Goal: Communication & Community: Answer question/provide support

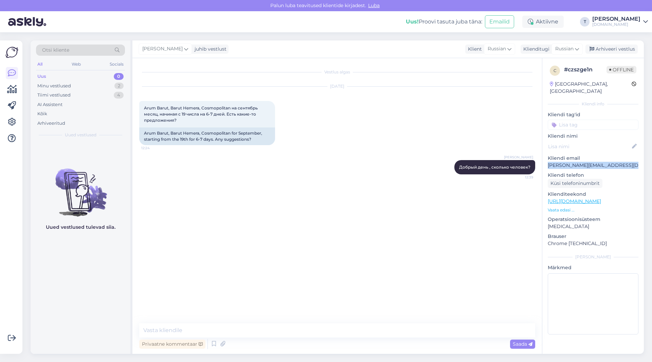
click at [91, 81] on div "Minu vestlused 2" at bounding box center [80, 86] width 89 height 10
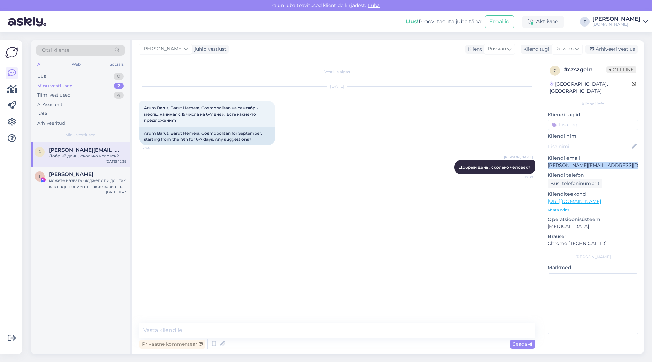
click at [86, 85] on div "Minu vestlused 2" at bounding box center [80, 86] width 89 height 10
click at [90, 157] on div "Добрый день , сколько человек?" at bounding box center [87, 156] width 77 height 6
click at [92, 178] on div "можете назвать бюджет от и до , так как надо понимать какие вариатны 8 ночей 9 …" at bounding box center [87, 183] width 77 height 12
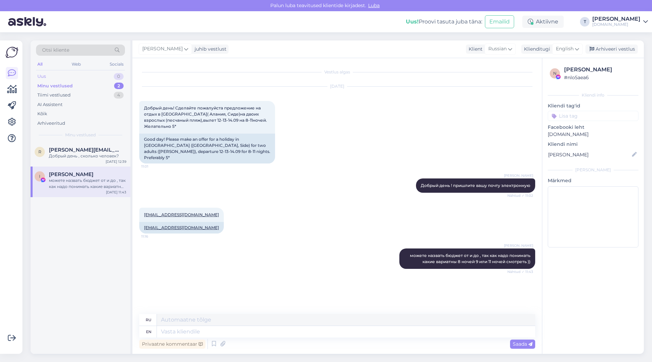
click at [71, 78] on div "Uus 0" at bounding box center [80, 77] width 89 height 10
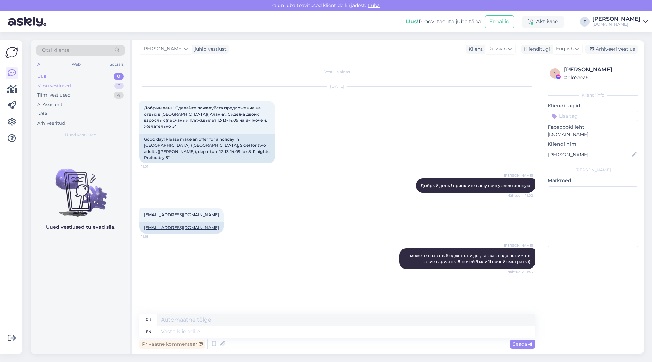
click at [71, 83] on div "Minu vestlused 2" at bounding box center [80, 86] width 89 height 10
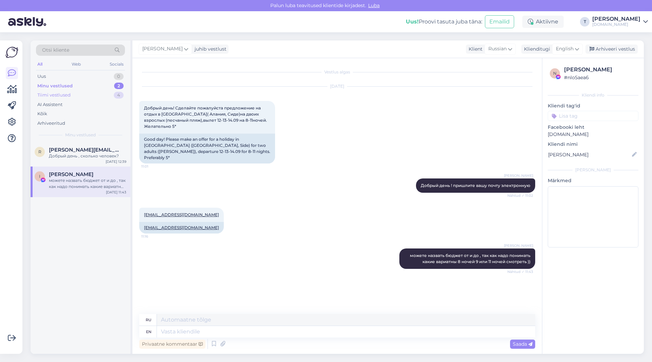
click at [73, 93] on div "Tiimi vestlused 4" at bounding box center [80, 95] width 89 height 10
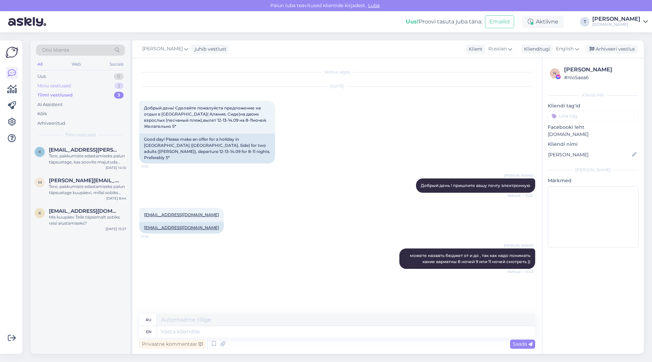
click at [89, 86] on div "Minu vestlused 2" at bounding box center [80, 86] width 89 height 10
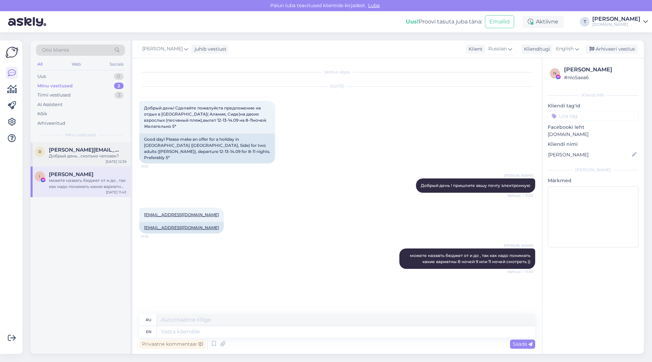
click at [88, 158] on div "Добрый день , сколько человек?" at bounding box center [87, 156] width 77 height 6
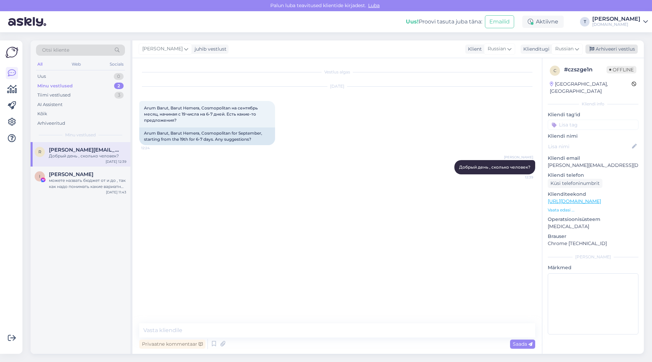
click at [612, 47] on div "Arhiveeri vestlus" at bounding box center [611, 48] width 52 height 9
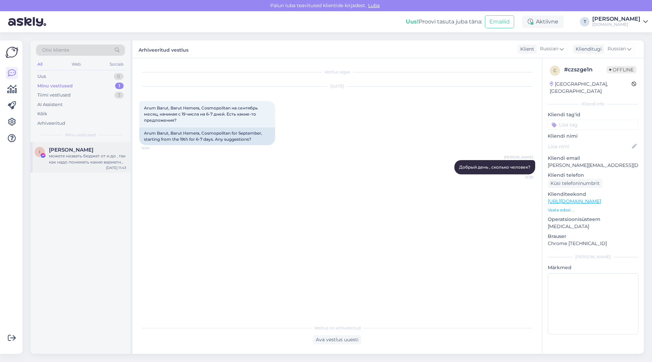
click at [57, 160] on div "можете назвать бюджет от и до , так как надо понимать какие вариатны 8 ночей 9 …" at bounding box center [87, 159] width 77 height 12
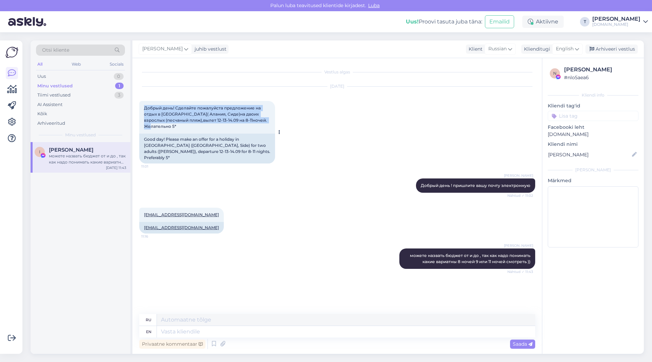
drag, startPoint x: 189, startPoint y: 128, endPoint x: 141, endPoint y: 107, distance: 53.4
click at [141, 107] on div "Добрый день! Сделайте пожалуйста предложение на отдых в [GEOGRAPHIC_DATA]( Алан…" at bounding box center [207, 117] width 136 height 33
click at [256, 205] on div "[EMAIL_ADDRESS][DOMAIN_NAME] 11:16 [EMAIL_ADDRESS][DOMAIN_NAME]" at bounding box center [337, 220] width 396 height 41
click at [224, 333] on textarea at bounding box center [346, 332] width 378 height 12
click at [574, 46] on div "English" at bounding box center [567, 48] width 31 height 11
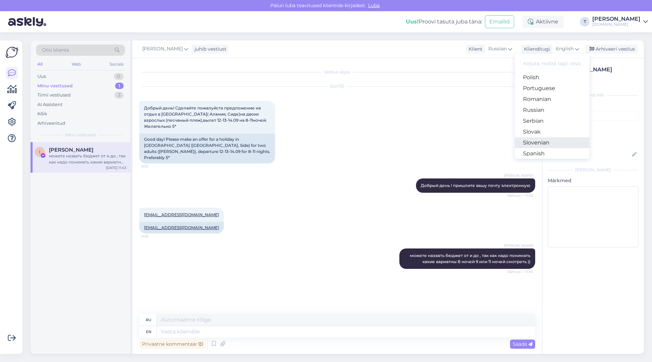
scroll to position [279, 0]
click at [541, 73] on link "Russian" at bounding box center [552, 71] width 75 height 11
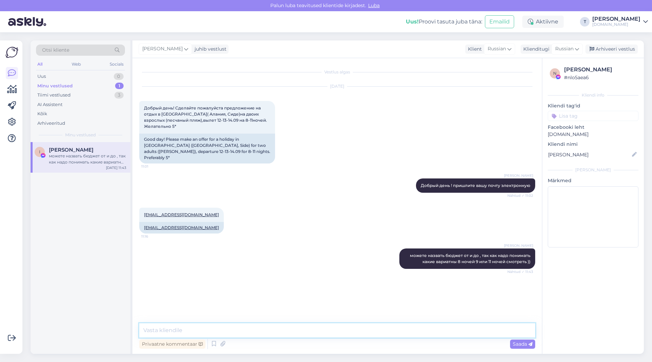
click at [381, 334] on textarea at bounding box center [337, 330] width 396 height 14
type textarea "Добрый день , Вы ознакомились с отелями ? Что то подошло или могу что то еще пр…"
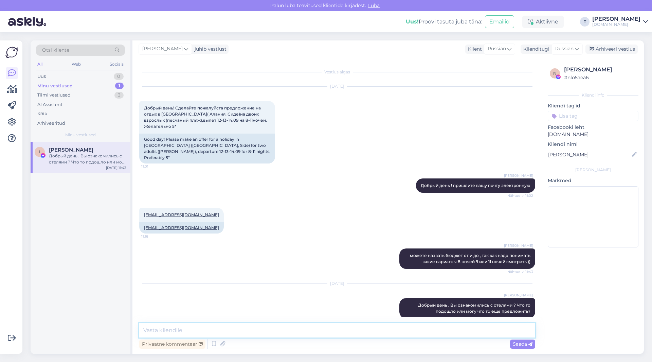
scroll to position [3, 0]
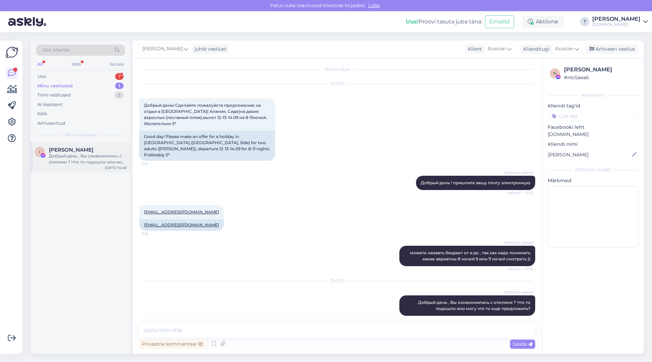
click at [67, 157] on div "Добрый день , Вы ознакомились с отелями ? Что то подошло или могу что то еще пр…" at bounding box center [87, 159] width 77 height 12
click at [71, 75] on div "Uus 1" at bounding box center [80, 77] width 89 height 10
click at [367, 103] on div "[DATE] Добрый день! Сделайте пожалуйста предложение на отдых в [GEOGRAPHIC_DATA…" at bounding box center [337, 122] width 396 height 92
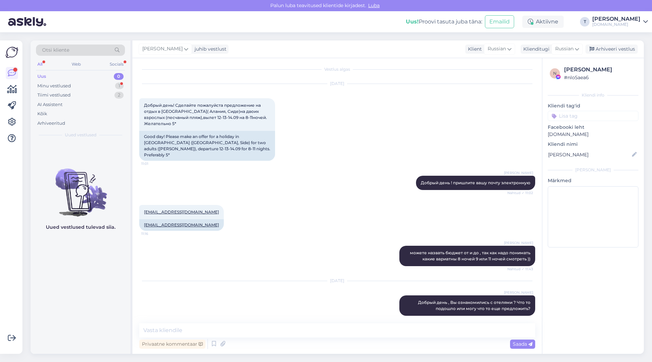
scroll to position [32, 0]
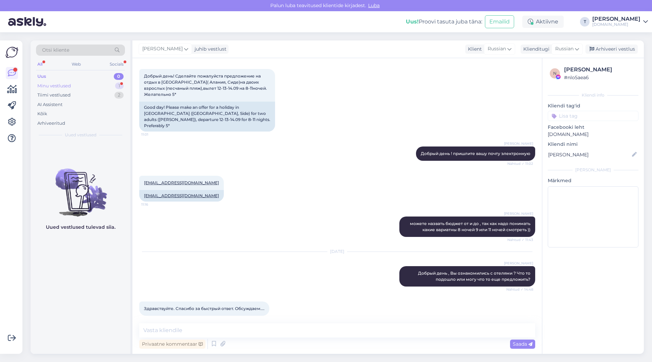
click at [77, 84] on div "Minu vestlused 1" at bounding box center [80, 86] width 89 height 10
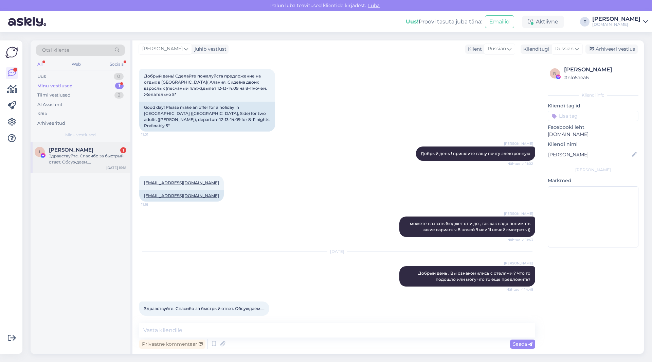
click at [79, 155] on div "Здравствуйте. Спасибо за быстрый ответ. Обсуждаем...." at bounding box center [87, 159] width 77 height 12
click at [109, 76] on div "Uus 2" at bounding box center [80, 77] width 89 height 10
click at [325, 209] on div "[PERSON_NAME] можете назвать бюджет от и до , так как надо понимать какие вариа…" at bounding box center [337, 226] width 396 height 35
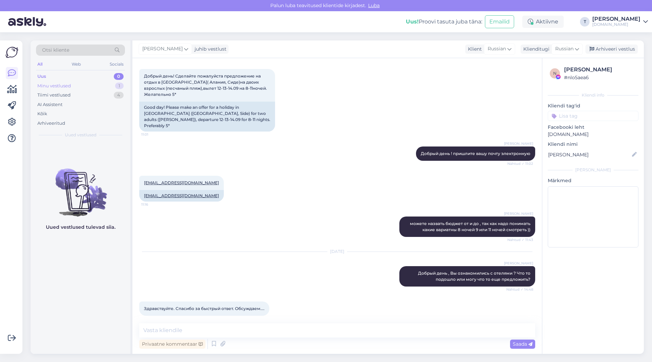
click at [105, 86] on div "Minu vestlused 1" at bounding box center [80, 86] width 89 height 10
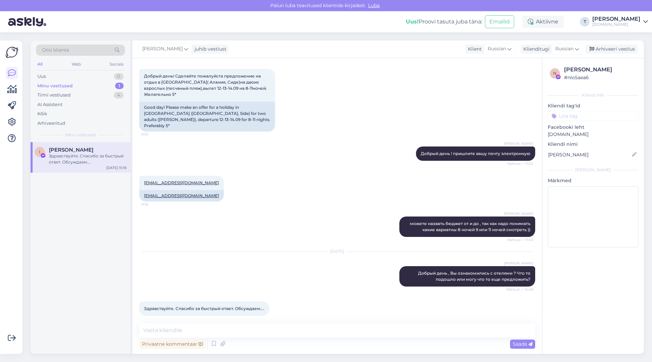
click at [102, 86] on div "Minu vestlused 1" at bounding box center [80, 86] width 89 height 10
click at [103, 96] on div "Tiimi vestlused 4" at bounding box center [80, 95] width 89 height 10
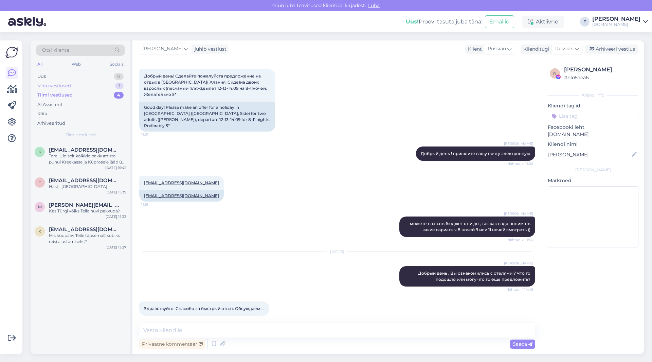
click at [98, 89] on div "Minu vestlused 1" at bounding box center [80, 86] width 89 height 10
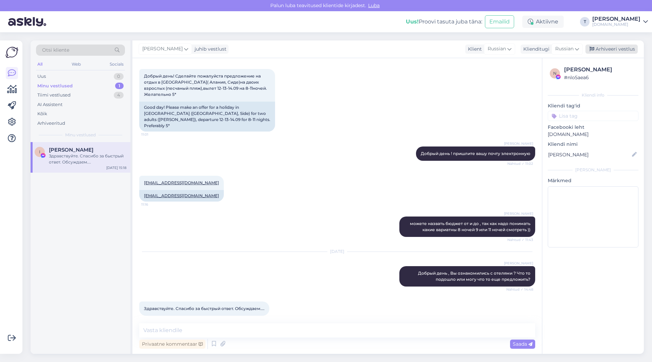
click at [608, 48] on div "Arhiveeri vestlus" at bounding box center [611, 48] width 52 height 9
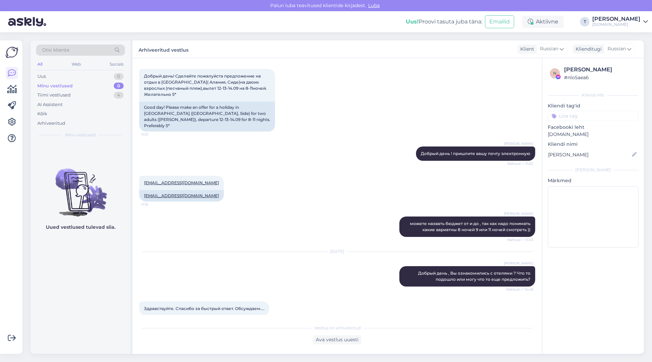
click at [85, 87] on div "Minu vestlused 0" at bounding box center [80, 86] width 89 height 10
click at [85, 95] on div "Tiimi vestlused 4" at bounding box center [80, 95] width 89 height 10
